Goal: Task Accomplishment & Management: Manage account settings

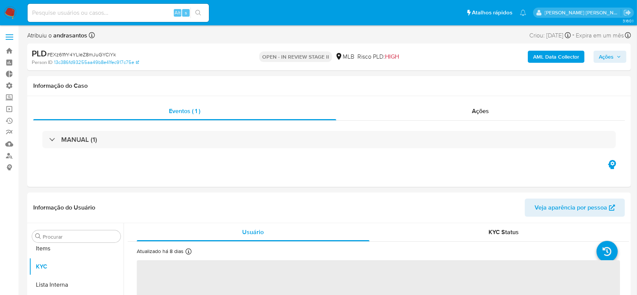
scroll to position [392, 0]
select select "10"
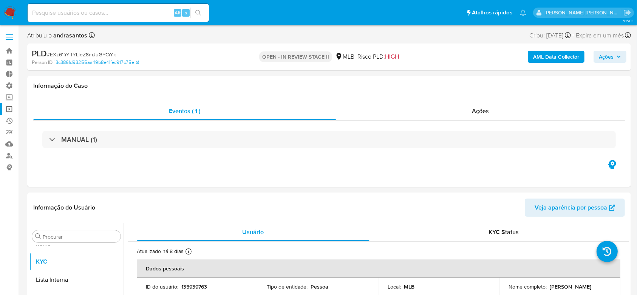
click at [6, 111] on link "Operações em massa" at bounding box center [45, 109] width 90 height 12
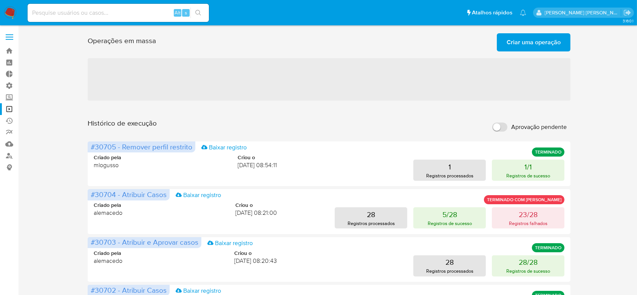
click at [532, 36] on span "Criar uma operação" at bounding box center [534, 42] width 54 height 17
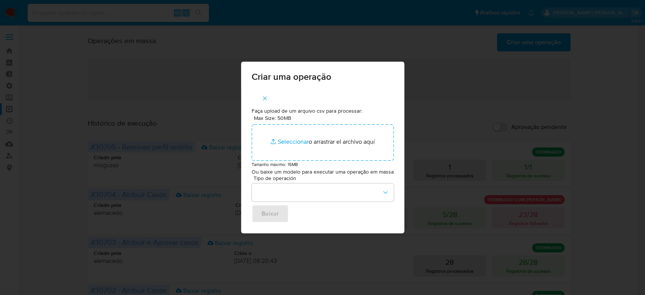
click at [146, 82] on div "Criar uma operação Faça upload de um arquivo csv para processar: Max Size: 50MB…" at bounding box center [322, 147] width 645 height 295
click at [264, 99] on icon "button" at bounding box center [265, 98] width 7 height 7
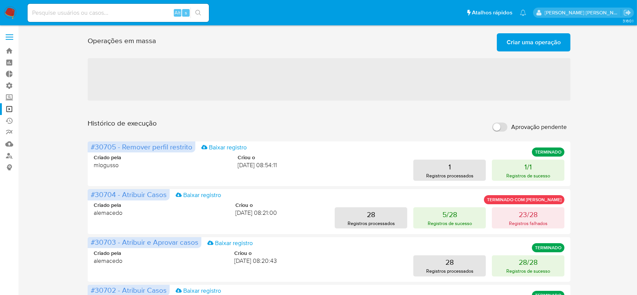
click at [532, 43] on span "Criar uma operação" at bounding box center [534, 42] width 54 height 17
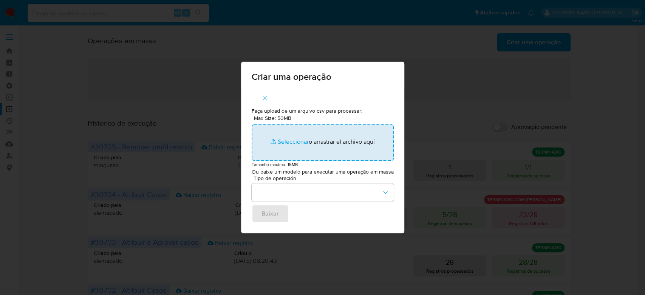
click at [295, 144] on input "Max Size: 50MB Seleccionar archivos" at bounding box center [323, 142] width 142 height 36
type input "C:\fakepath\ASSIGN_AND_CLOSE_CASE.csv"
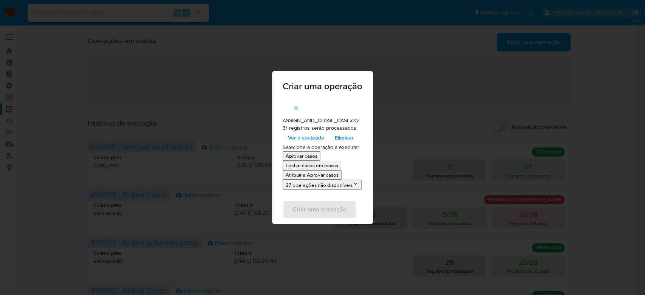
click at [317, 136] on span "Ver o conteúdo" at bounding box center [306, 137] width 36 height 11
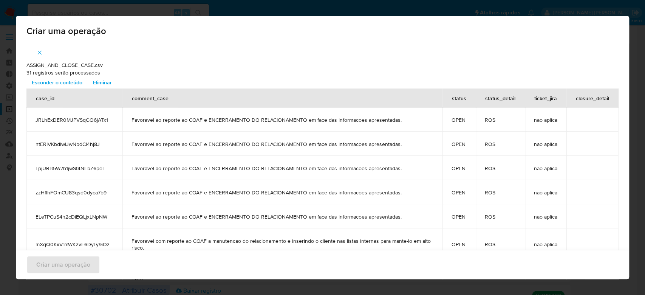
click at [74, 82] on span "Esconder o conteúdo" at bounding box center [57, 82] width 51 height 11
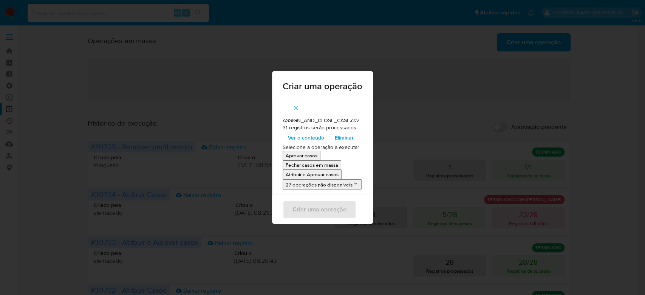
click at [323, 175] on p "Atribuir e Aprovar casos" at bounding box center [312, 174] width 53 height 7
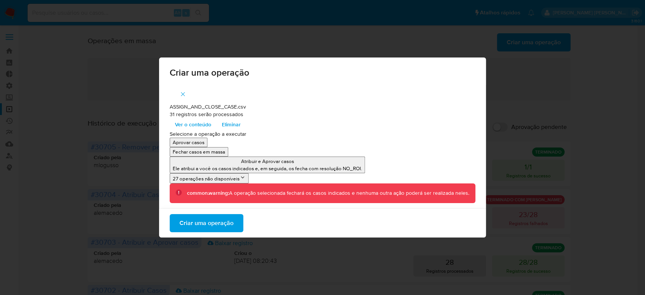
click at [237, 220] on button "Criar uma operação" at bounding box center [207, 223] width 74 height 18
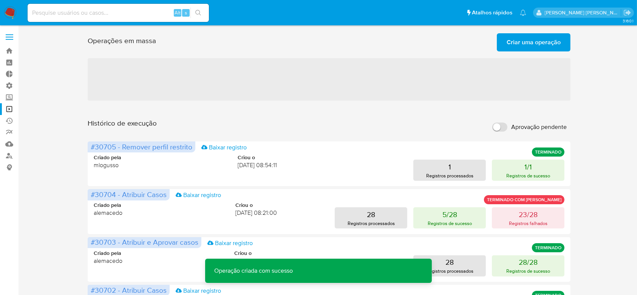
click at [530, 42] on span "Criar uma operação" at bounding box center [534, 42] width 54 height 17
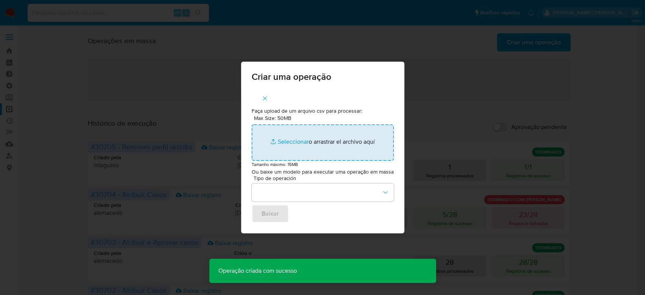
click at [290, 141] on input "Max Size: 50MB Seleccionar archivos" at bounding box center [323, 142] width 142 height 36
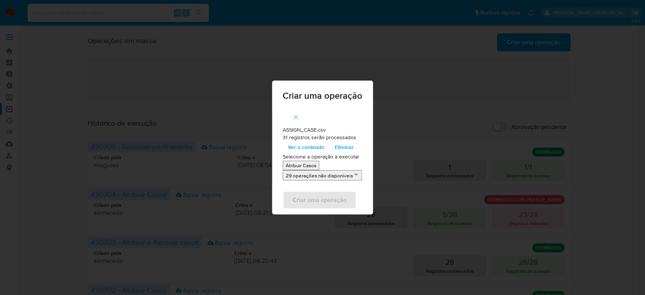
click at [316, 147] on span "Ver o conteúdo" at bounding box center [306, 147] width 36 height 11
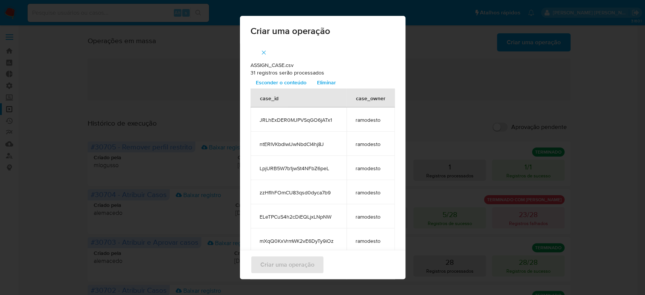
click at [291, 82] on span "Esconder o conteúdo" at bounding box center [281, 82] width 51 height 11
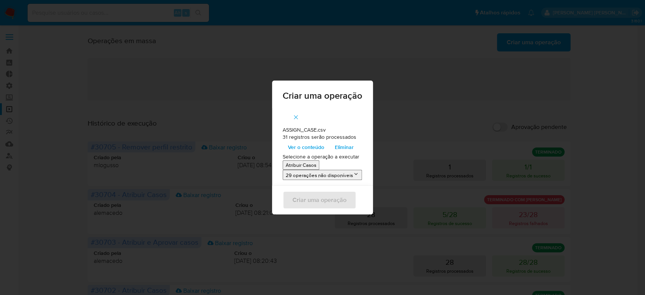
click at [307, 164] on p "Atribuir Casos" at bounding box center [301, 164] width 31 height 7
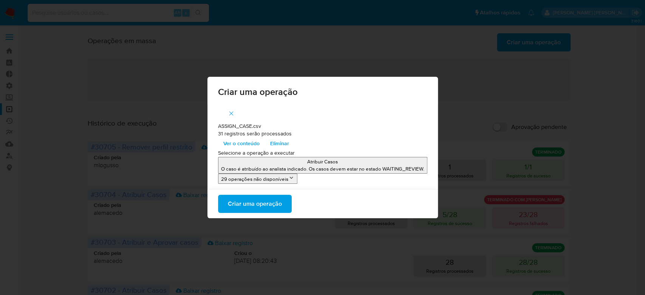
click at [257, 206] on span "Criar uma operação" at bounding box center [255, 203] width 54 height 17
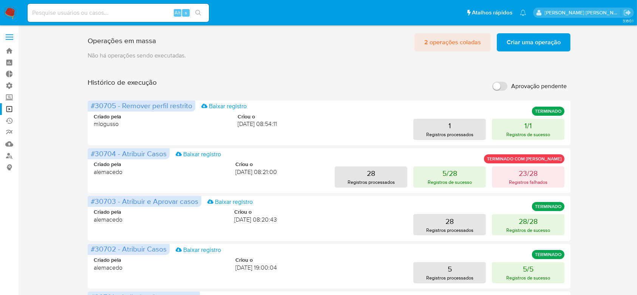
click at [457, 41] on span "2 operações coladas" at bounding box center [453, 42] width 57 height 17
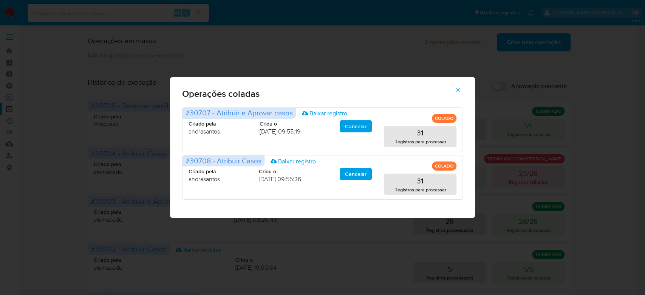
click at [457, 90] on icon "button" at bounding box center [458, 90] width 7 height 7
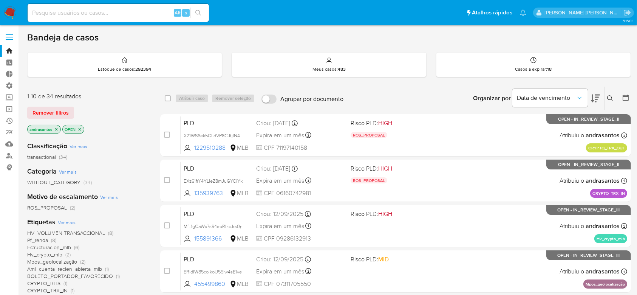
click at [55, 130] on icon "close-filter" at bounding box center [56, 129] width 3 height 3
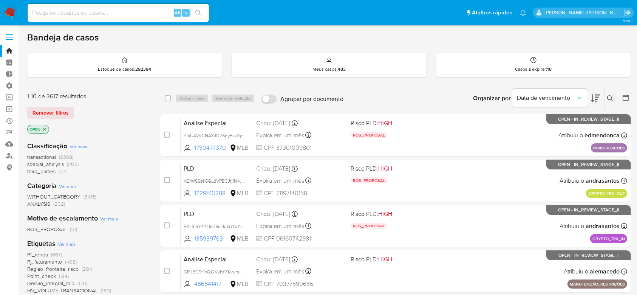
click at [626, 96] on icon at bounding box center [626, 98] width 8 height 8
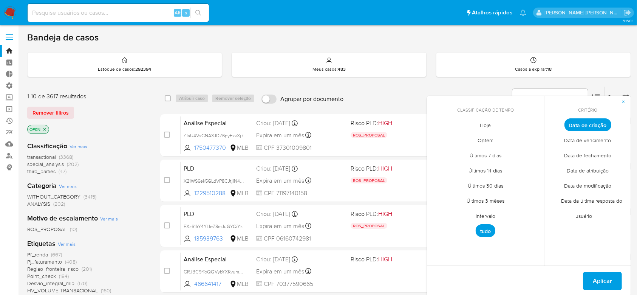
click at [479, 216] on span "Intervalo" at bounding box center [486, 216] width 36 height 16
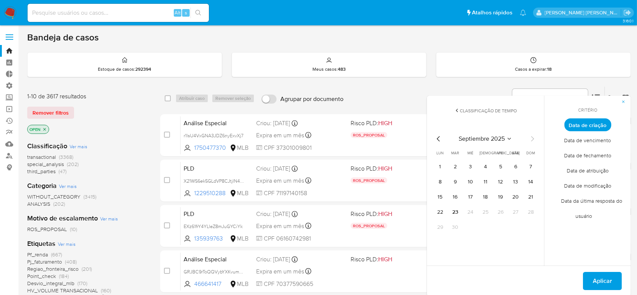
click at [439, 135] on icon "Mes anterior" at bounding box center [438, 138] width 9 height 9
click at [459, 196] on button "12" at bounding box center [456, 197] width 12 height 12
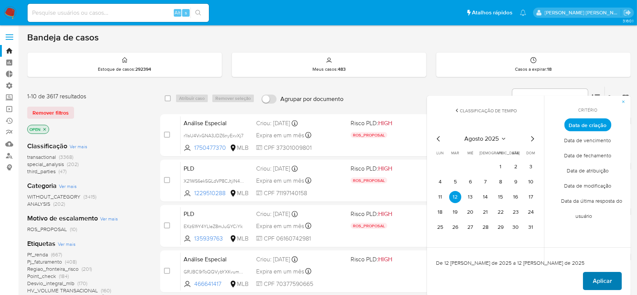
click at [601, 280] on span "Aplicar" at bounding box center [602, 281] width 19 height 17
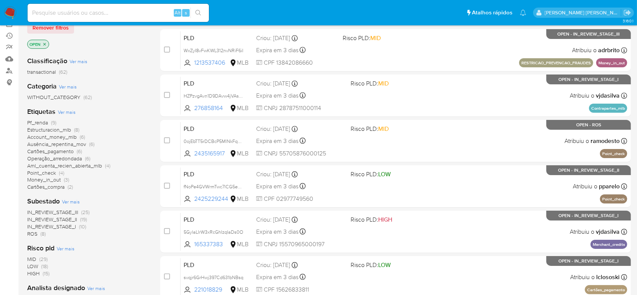
scroll to position [101, 0]
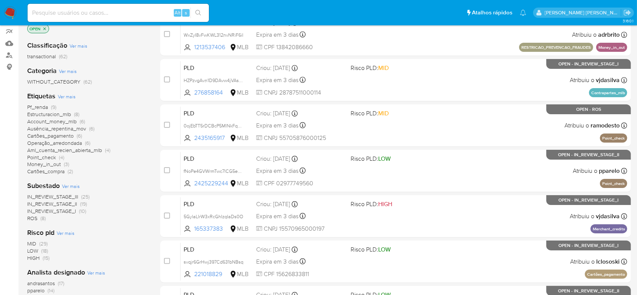
click at [76, 181] on div "Subestado Ver mais IN_REVIEW_STAGE_III (25) IN_REVIEW_STAGE_II (19) IN_REVIEW_S…" at bounding box center [87, 201] width 121 height 41
click at [75, 187] on span "Ver mais" at bounding box center [71, 186] width 18 height 7
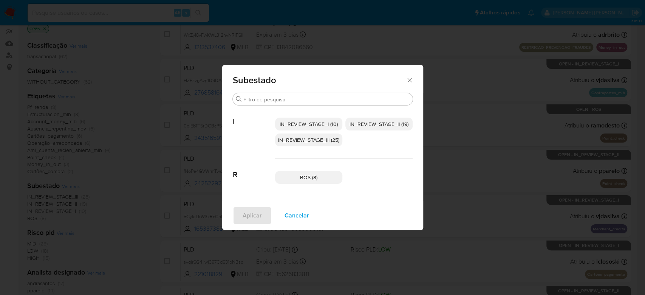
click at [306, 124] on span "IN_REVIEW_STAGE_I (10)" at bounding box center [309, 124] width 58 height 8
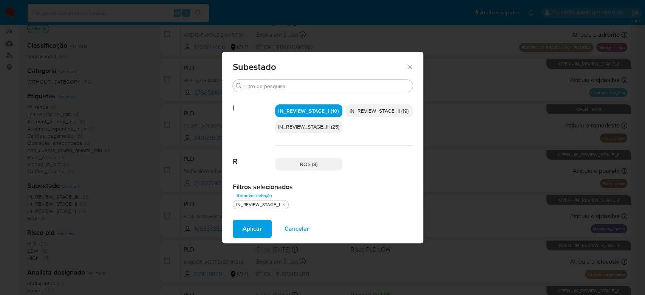
click at [392, 110] on span "IN_REVIEW_STAGE_II (19)" at bounding box center [379, 111] width 59 height 8
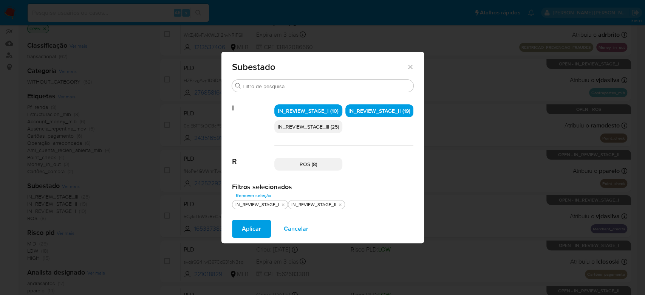
click at [242, 228] on span "Aplicar" at bounding box center [251, 228] width 19 height 17
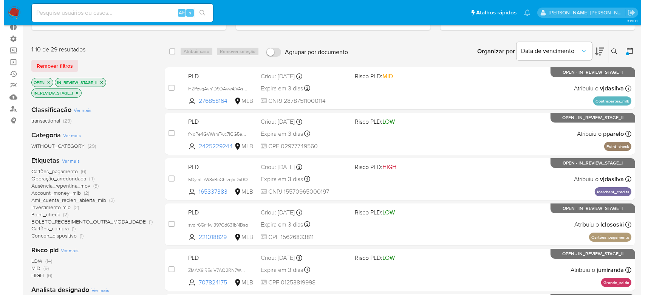
scroll to position [101, 0]
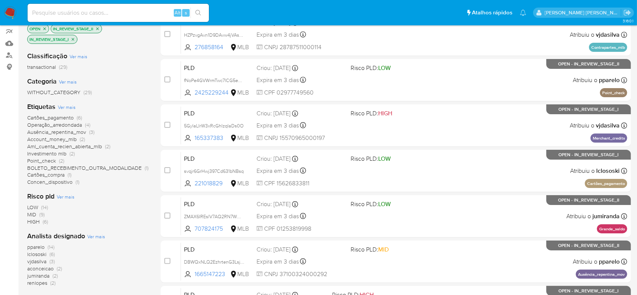
click at [96, 234] on span "Ver mais" at bounding box center [96, 236] width 18 height 7
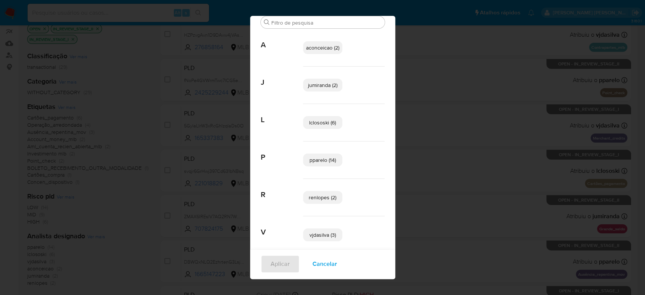
scroll to position [28, 0]
click at [378, 26] on div "Analista designado Buscar A aconceicao (2) J jumiranda (2) L lclososki (6) P pp…" at bounding box center [322, 147] width 145 height 263
click at [378, 29] on div "Analista designado Buscar A aconceicao (2) J jumiranda (2) L lclososki (6) P pp…" at bounding box center [322, 147] width 145 height 263
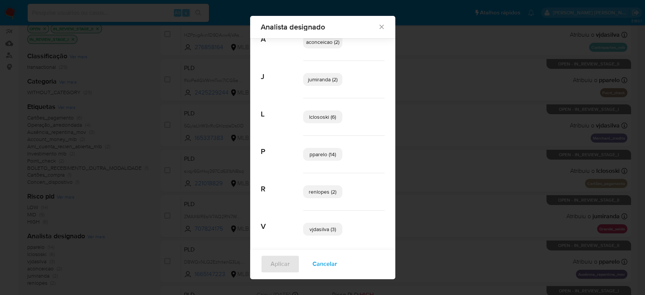
click at [322, 265] on span "Cancelar" at bounding box center [325, 264] width 25 height 17
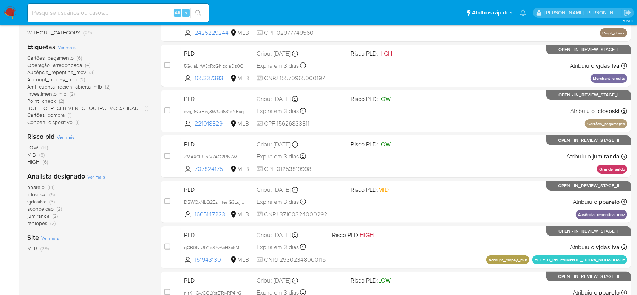
scroll to position [50, 0]
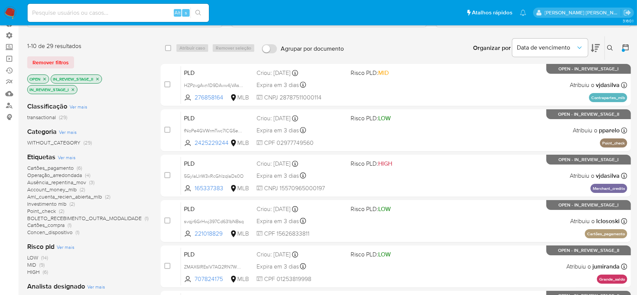
click at [97, 78] on icon "close-filter" at bounding box center [97, 79] width 3 height 3
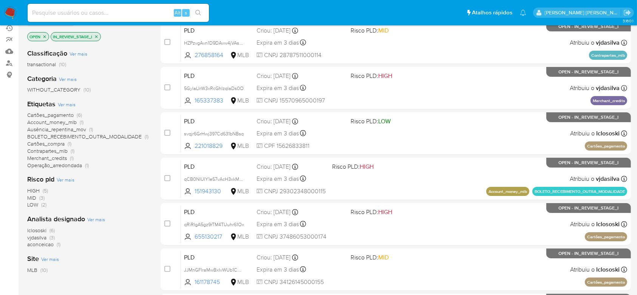
scroll to position [202, 0]
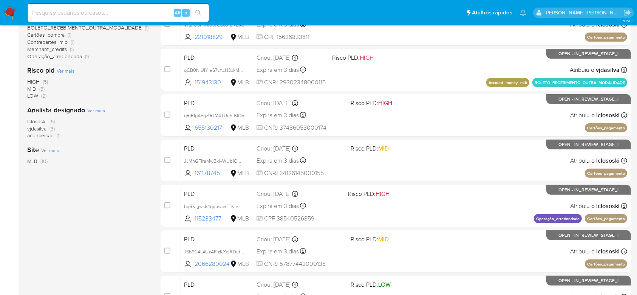
click at [95, 110] on span "Ver mais" at bounding box center [96, 110] width 18 height 7
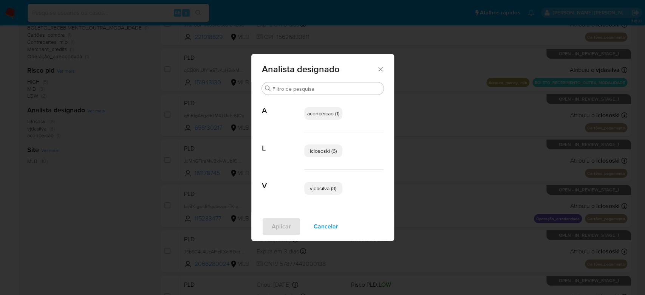
click at [381, 71] on icon "Fechar" at bounding box center [381, 69] width 8 height 8
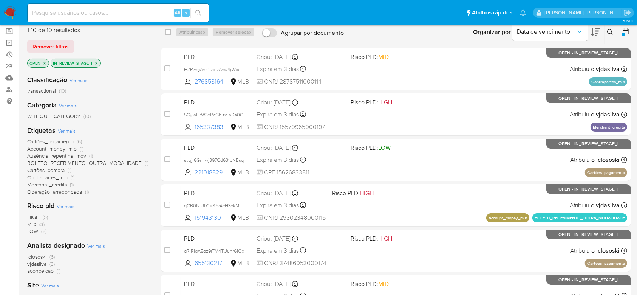
scroll to position [50, 0]
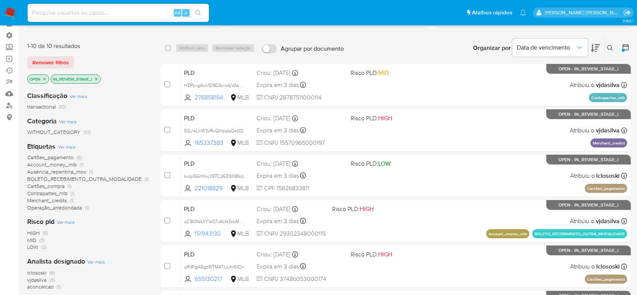
click at [98, 79] on icon "close-filter" at bounding box center [96, 79] width 5 height 5
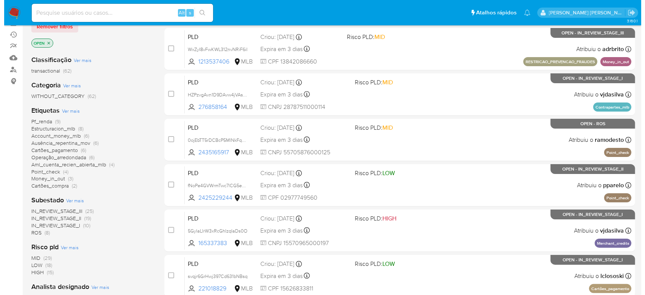
scroll to position [151, 0]
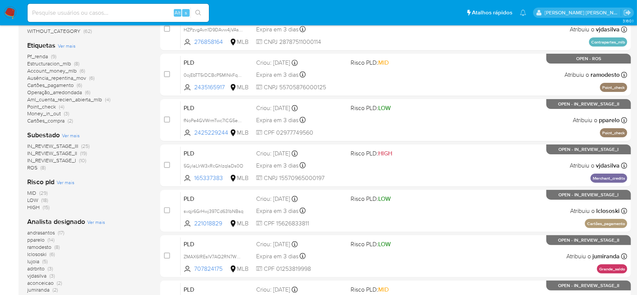
click at [69, 135] on span "Ver mais" at bounding box center [71, 135] width 18 height 7
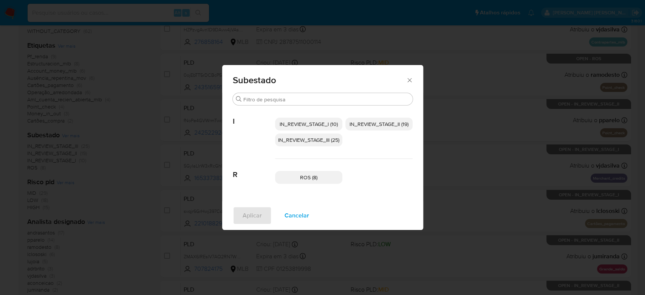
click at [313, 121] on span "IN_REVIEW_STAGE_I (10)" at bounding box center [309, 124] width 58 height 8
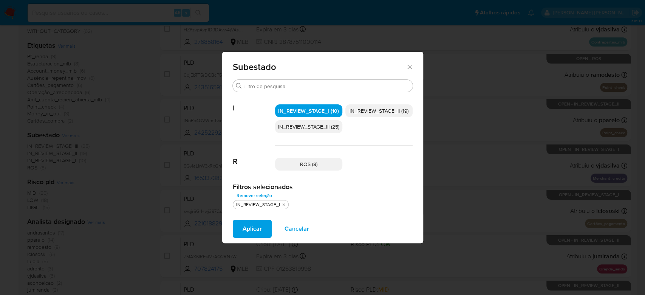
click at [382, 110] on span "IN_REVIEW_STAGE_II (19)" at bounding box center [379, 111] width 59 height 8
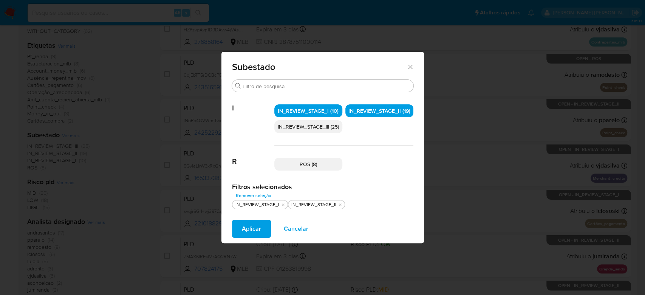
click at [260, 226] on button "Aplicar" at bounding box center [251, 229] width 39 height 18
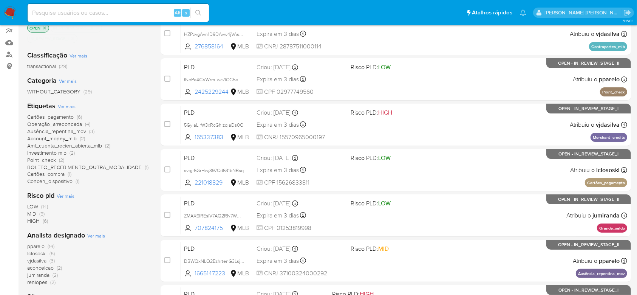
scroll to position [151, 0]
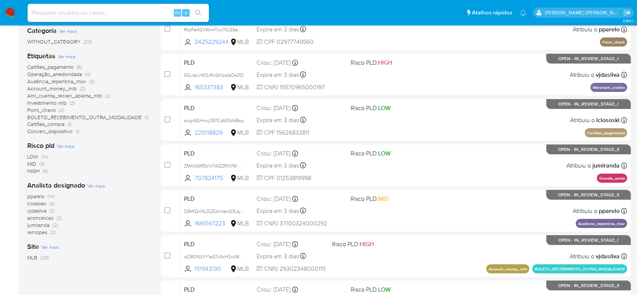
click at [48, 218] on span "aconceicao" at bounding box center [40, 218] width 26 height 8
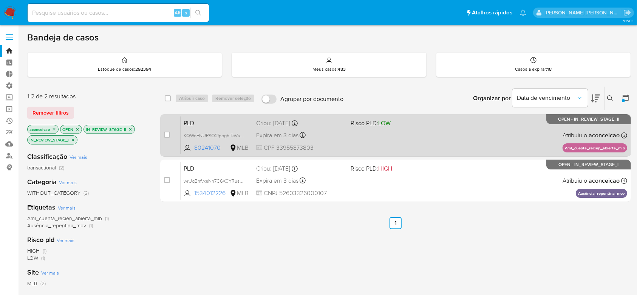
click at [368, 140] on div "PLD KQWoENUPSO2fppghITeVsWlD 80241070 MLB Risco PLD: LOW Criou: 12/08/2025 Crio…" at bounding box center [404, 135] width 447 height 38
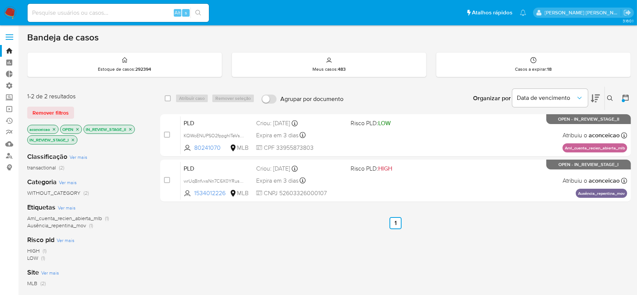
click at [55, 131] on p "aconceicao" at bounding box center [43, 129] width 31 height 8
click at [55, 129] on icon "close-filter" at bounding box center [54, 129] width 5 height 5
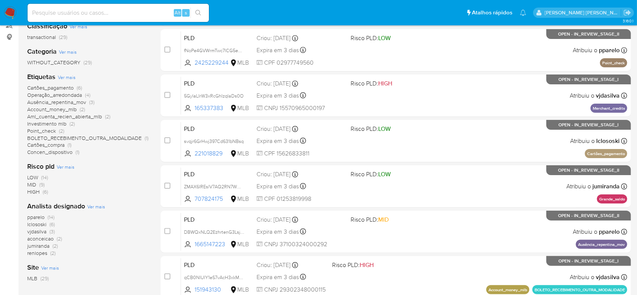
scroll to position [151, 0]
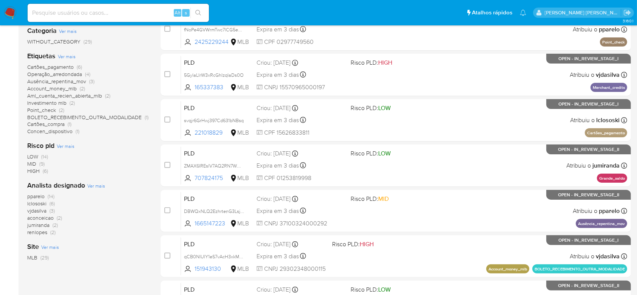
click at [45, 226] on span "jumiranda" at bounding box center [38, 225] width 22 height 8
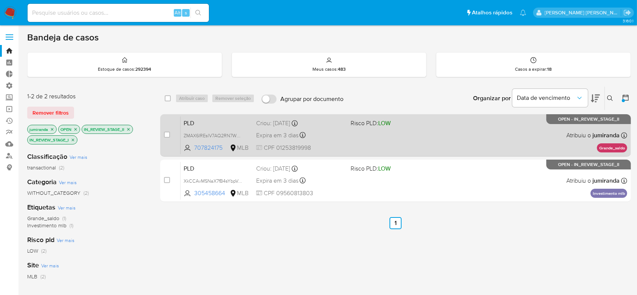
click at [405, 141] on div "PLD ZMAX6IREslV7AQ2RN7WMA8BW 707824175 MLB Risco PLD: LOW Criou: 12/08/2025 Cri…" at bounding box center [404, 135] width 447 height 38
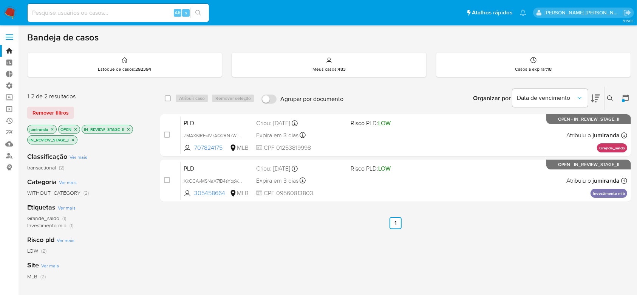
click at [53, 129] on icon "close-filter" at bounding box center [52, 129] width 5 height 5
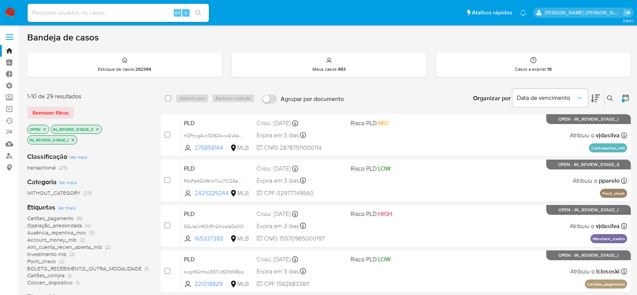
click at [627, 95] on icon at bounding box center [626, 98] width 8 height 8
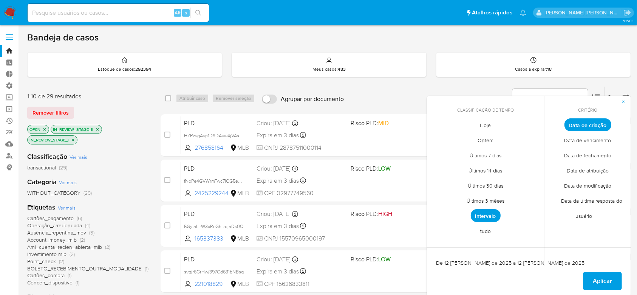
click at [474, 224] on span "tudo" at bounding box center [486, 231] width 26 height 16
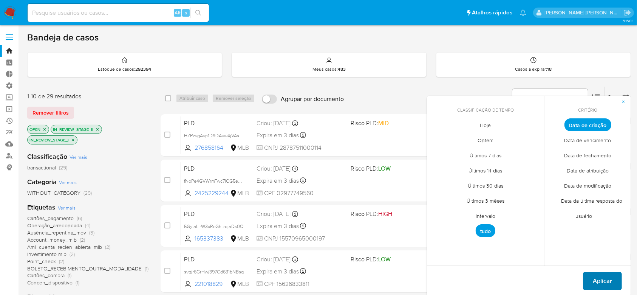
click at [606, 279] on span "Aplicar" at bounding box center [602, 281] width 19 height 17
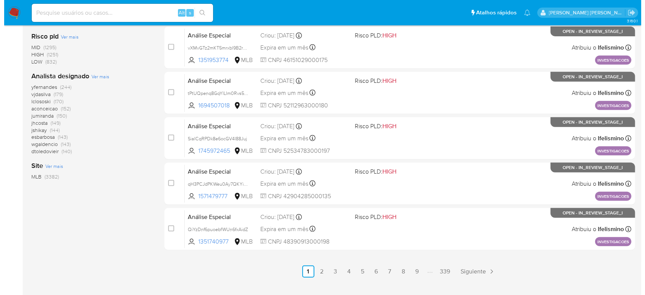
scroll to position [329, 0]
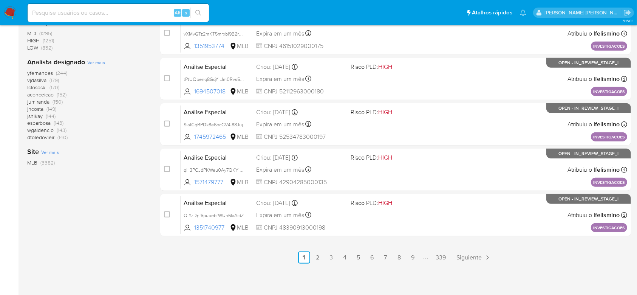
click at [101, 64] on span "Ver mais" at bounding box center [96, 62] width 18 height 7
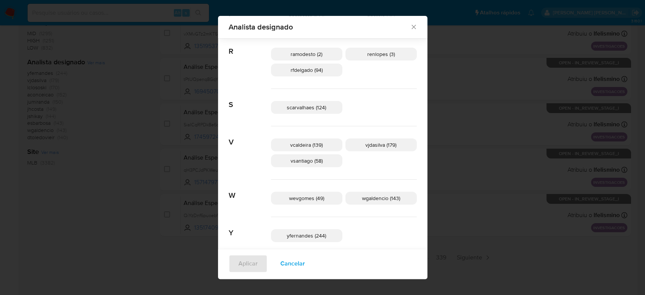
scroll to position [457, 0]
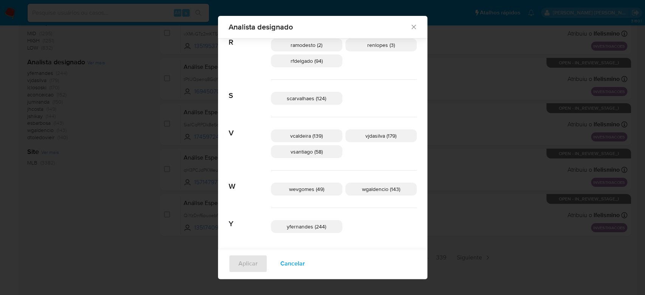
click at [410, 23] on icon "Fechar" at bounding box center [414, 27] width 8 height 8
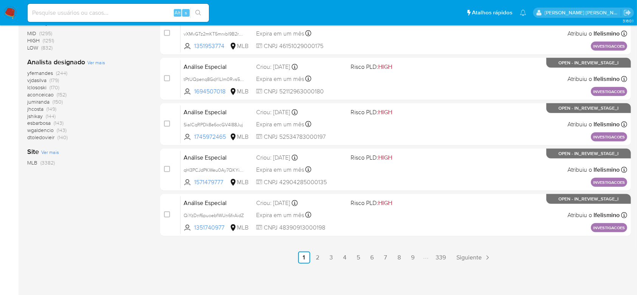
click at [94, 60] on span "Ver mais" at bounding box center [96, 62] width 18 height 7
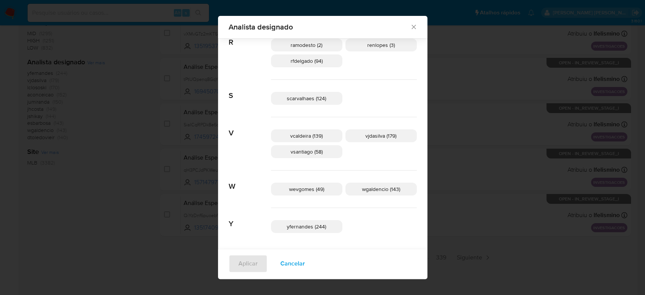
click at [380, 28] on span "Analista designado" at bounding box center [320, 27] width 182 height 8
click at [410, 29] on icon "Fechar" at bounding box center [414, 27] width 8 height 8
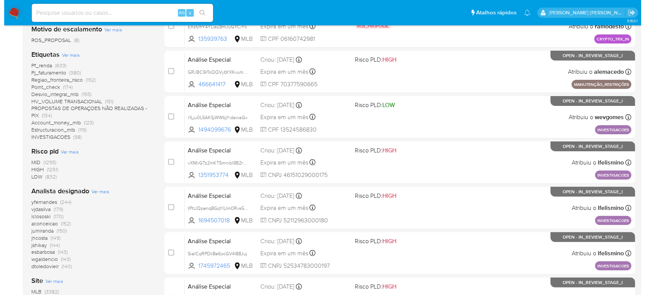
scroll to position [202, 0]
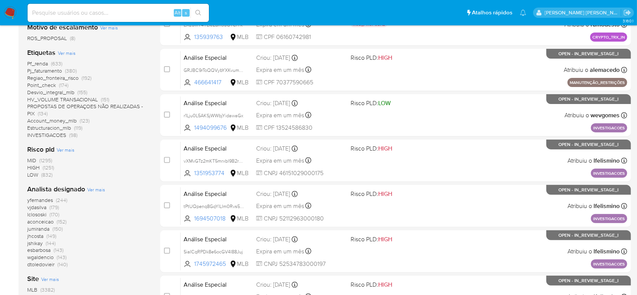
click at [98, 192] on div "Analista designado Ver mais yfernandes (244) vjdasilva (179) lclososki (170) ac…" at bounding box center [87, 226] width 121 height 84
click at [99, 186] on span "Ver mais" at bounding box center [96, 189] width 18 height 7
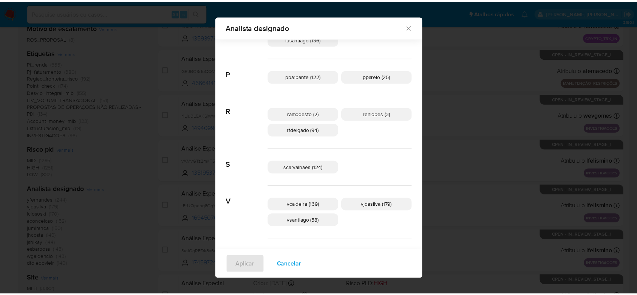
scroll to position [456, 0]
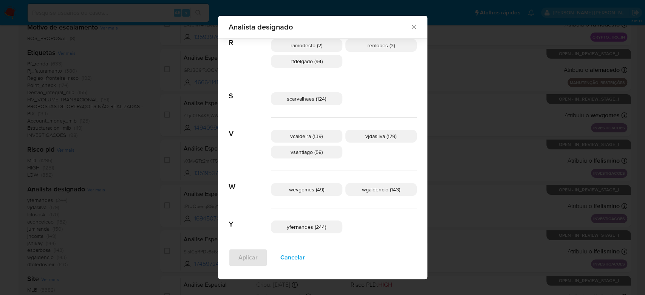
click at [410, 26] on icon "Fechar" at bounding box center [414, 27] width 8 height 8
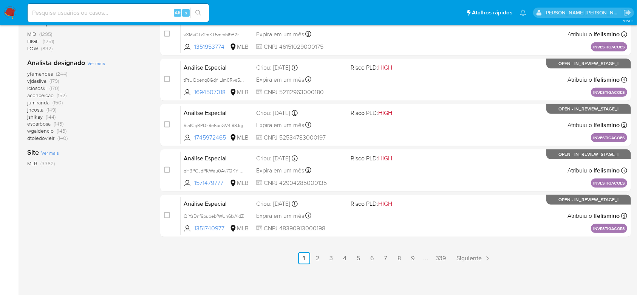
scroll to position [329, 0]
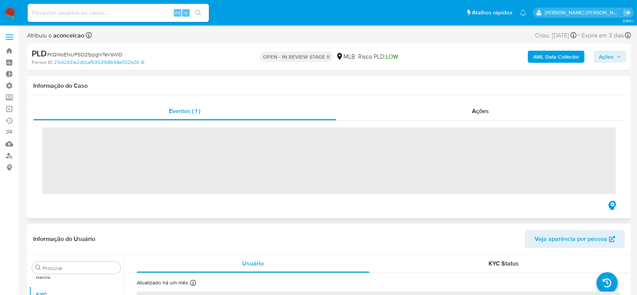
scroll to position [392, 0]
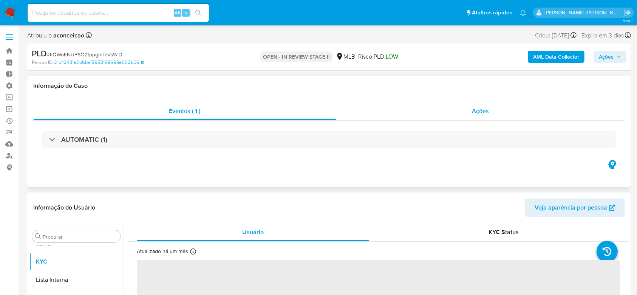
click at [490, 112] on div "Ações" at bounding box center [480, 111] width 289 height 18
select select "10"
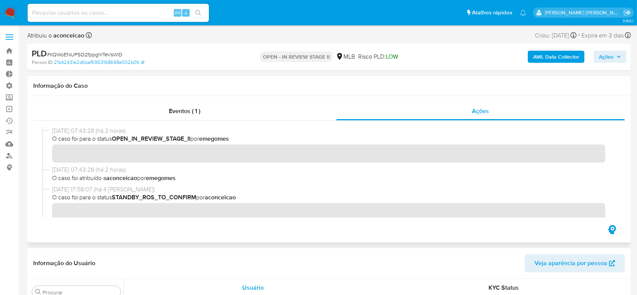
scroll to position [0, 0]
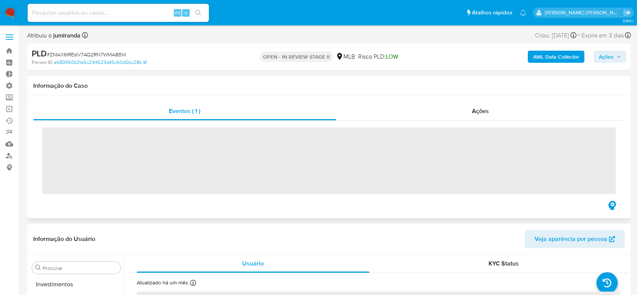
scroll to position [392, 0]
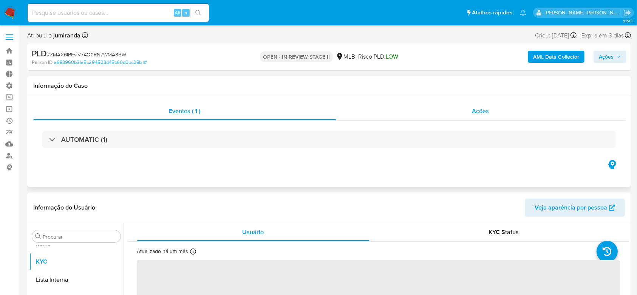
click at [482, 110] on span "Ações" at bounding box center [481, 111] width 17 height 9
select select "10"
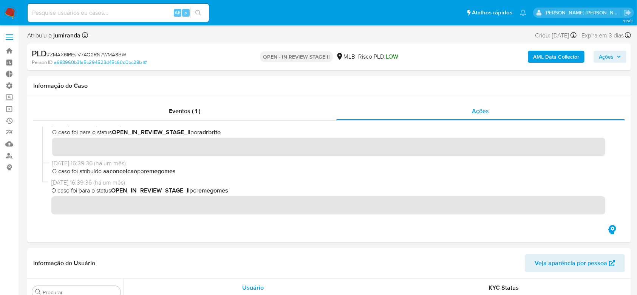
scroll to position [0, 0]
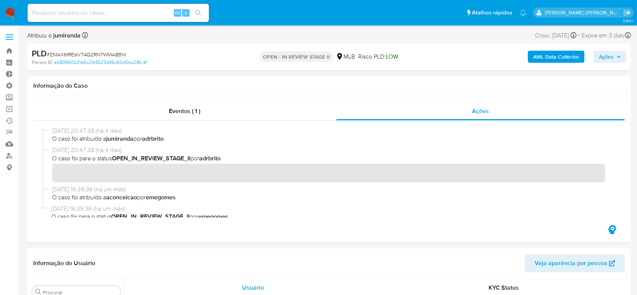
click at [73, 52] on span "# ZMAX6IREslV7AQ2RN7WMA8BW" at bounding box center [86, 55] width 79 height 8
copy span "ZMAX6IREslV7AQ2RN7WMA8BW"
click at [198, 110] on span "Eventos ( 1 )" at bounding box center [184, 111] width 31 height 9
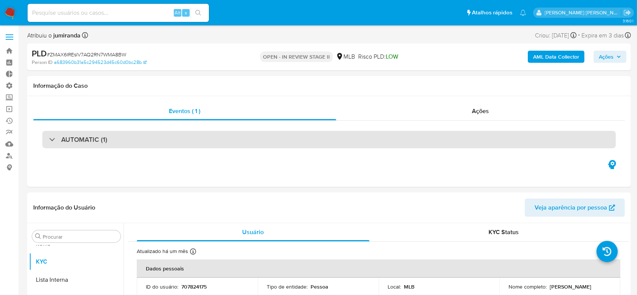
click at [50, 137] on div "AUTOMATIC (1)" at bounding box center [78, 139] width 58 height 8
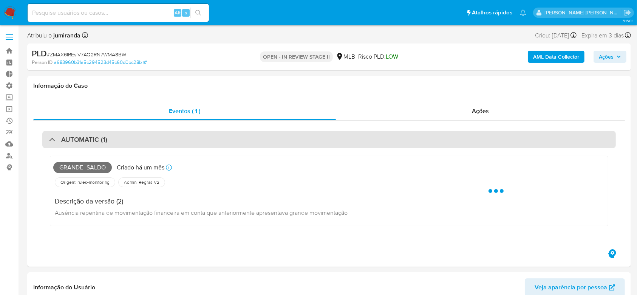
click at [50, 137] on div "AUTOMATIC (1)" at bounding box center [78, 139] width 58 height 8
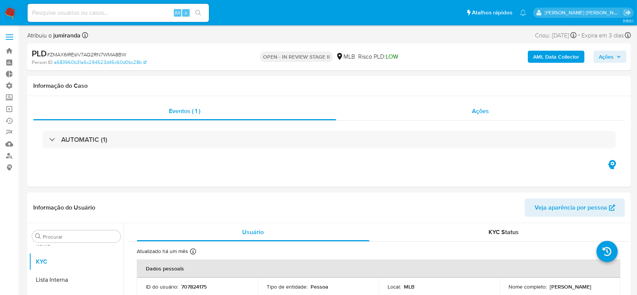
click at [491, 113] on div "Ações" at bounding box center [480, 111] width 289 height 18
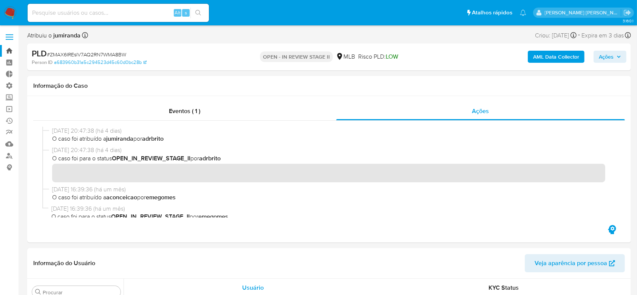
click at [9, 51] on link "Bandeja" at bounding box center [45, 51] width 90 height 12
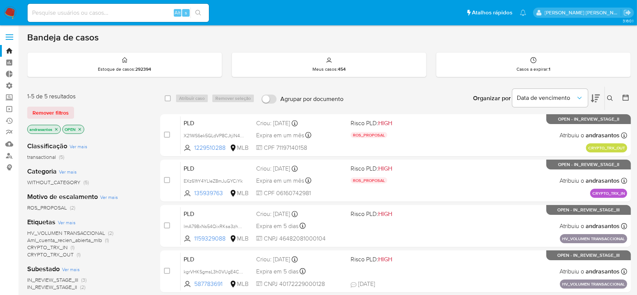
click at [54, 129] on p "andrasantos" at bounding box center [44, 129] width 33 height 8
click at [628, 97] on icon at bounding box center [626, 98] width 8 height 8
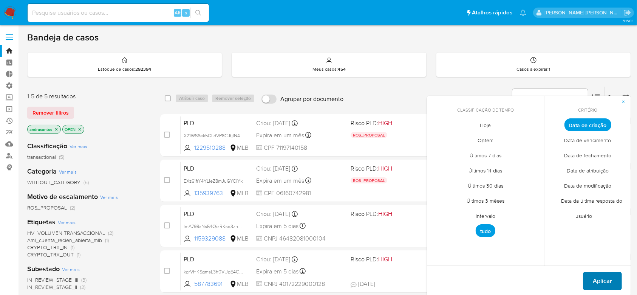
click at [605, 282] on span "Aplicar" at bounding box center [602, 281] width 19 height 17
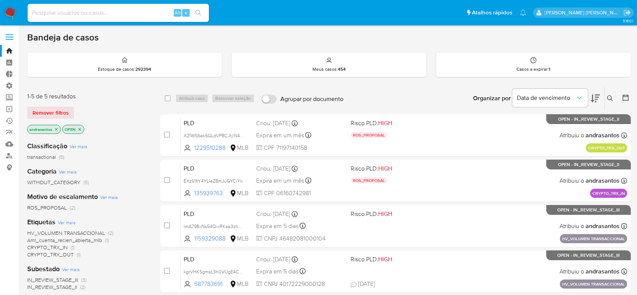
click at [57, 129] on icon "close-filter" at bounding box center [56, 129] width 5 height 5
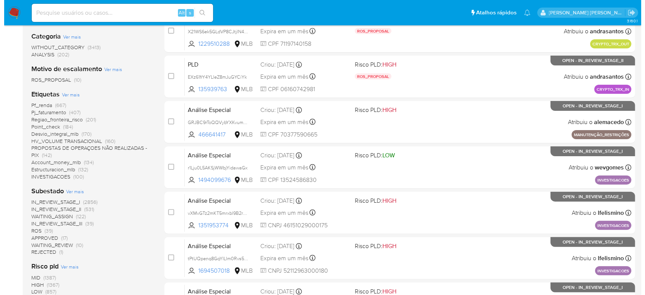
scroll to position [151, 0]
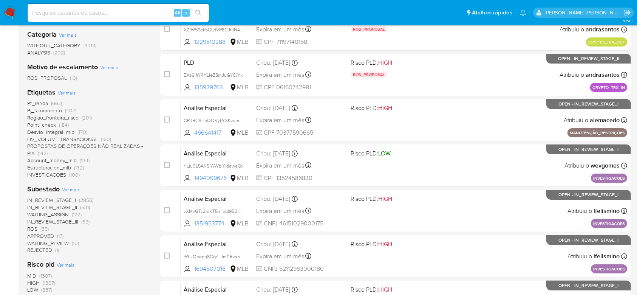
click at [74, 189] on span "Ver mais" at bounding box center [71, 189] width 18 height 7
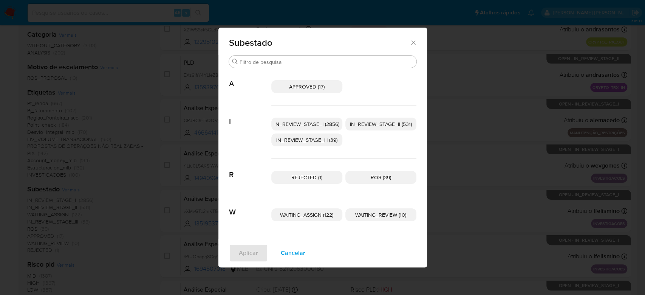
click at [307, 122] on span "IN_REVIEW_STAGE_I (2856)" at bounding box center [306, 124] width 65 height 8
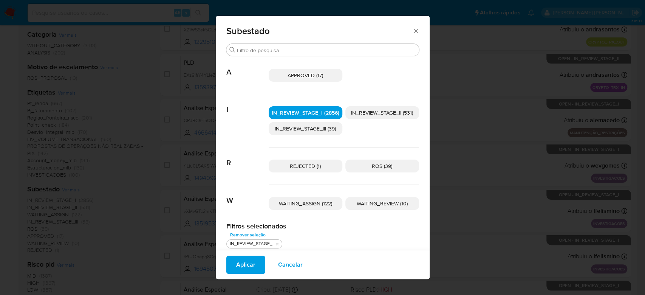
click at [374, 112] on span "IN_REVIEW_STAGE_II (531)" at bounding box center [382, 113] width 62 height 8
click at [238, 265] on span "Aplicar" at bounding box center [245, 264] width 19 height 17
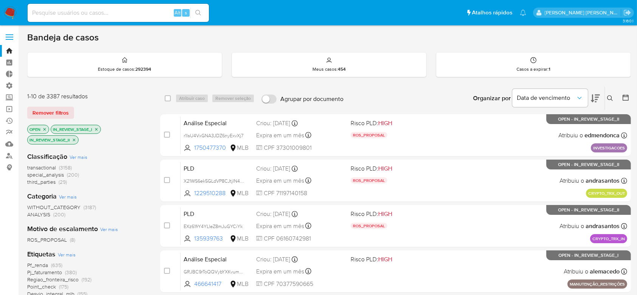
click at [10, 39] on span at bounding box center [10, 39] width 8 height 1
click at [0, 0] on input "checkbox" at bounding box center [0, 0] width 0 height 0
